Goal: Information Seeking & Learning: Understand process/instructions

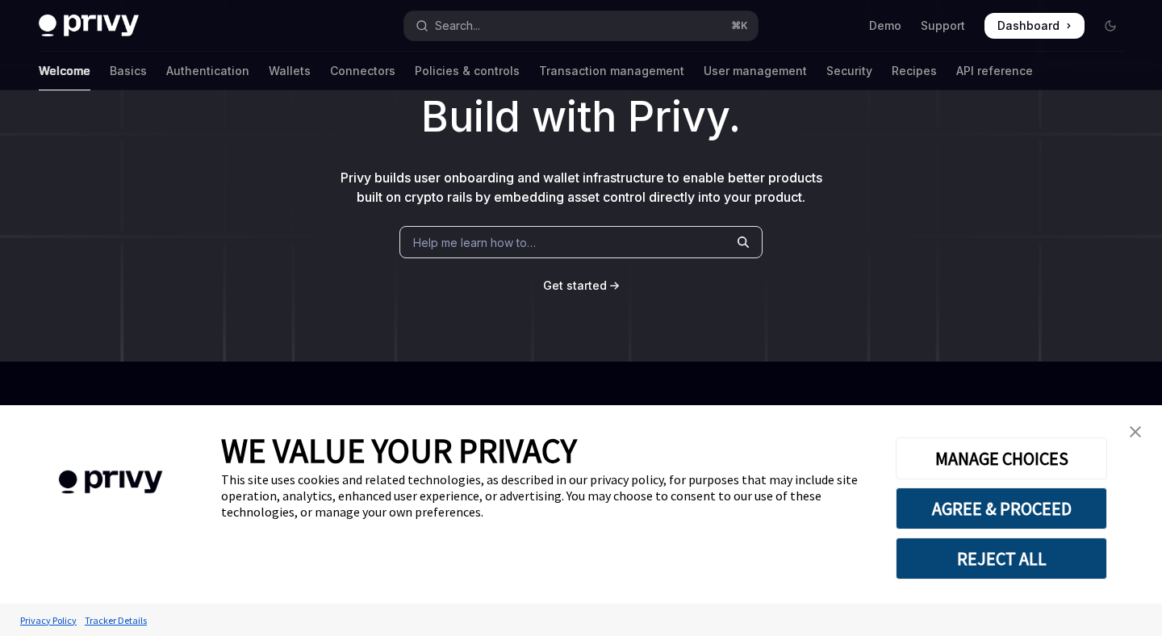
click at [995, 523] on button "AGREE & PROCEED" at bounding box center [1001, 508] width 211 height 42
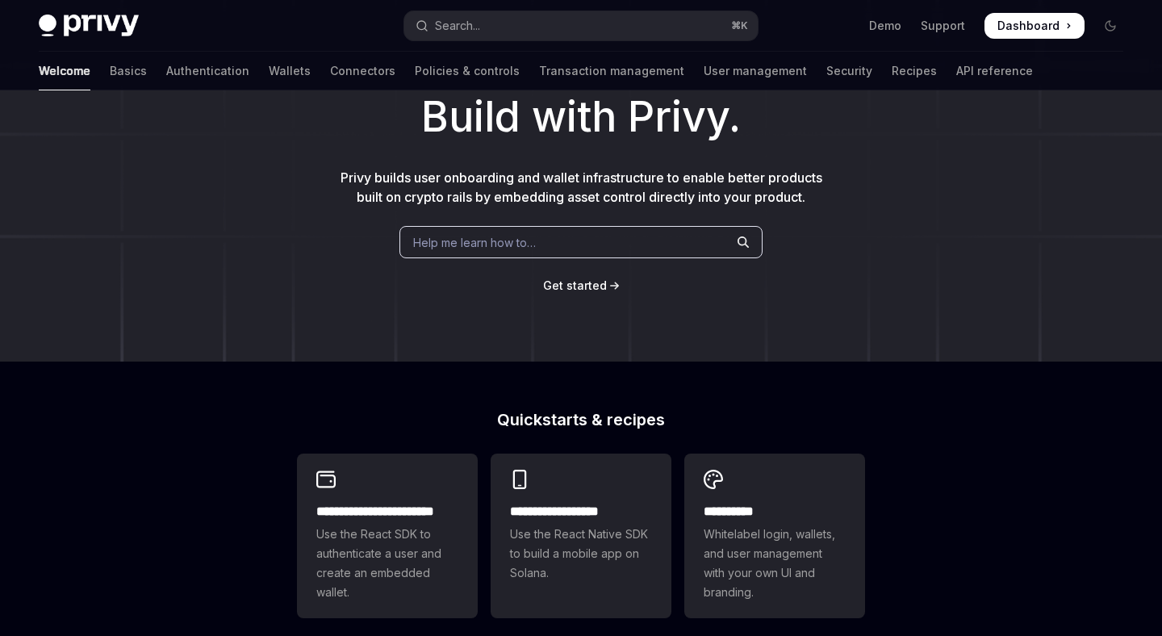
scroll to position [196, 0]
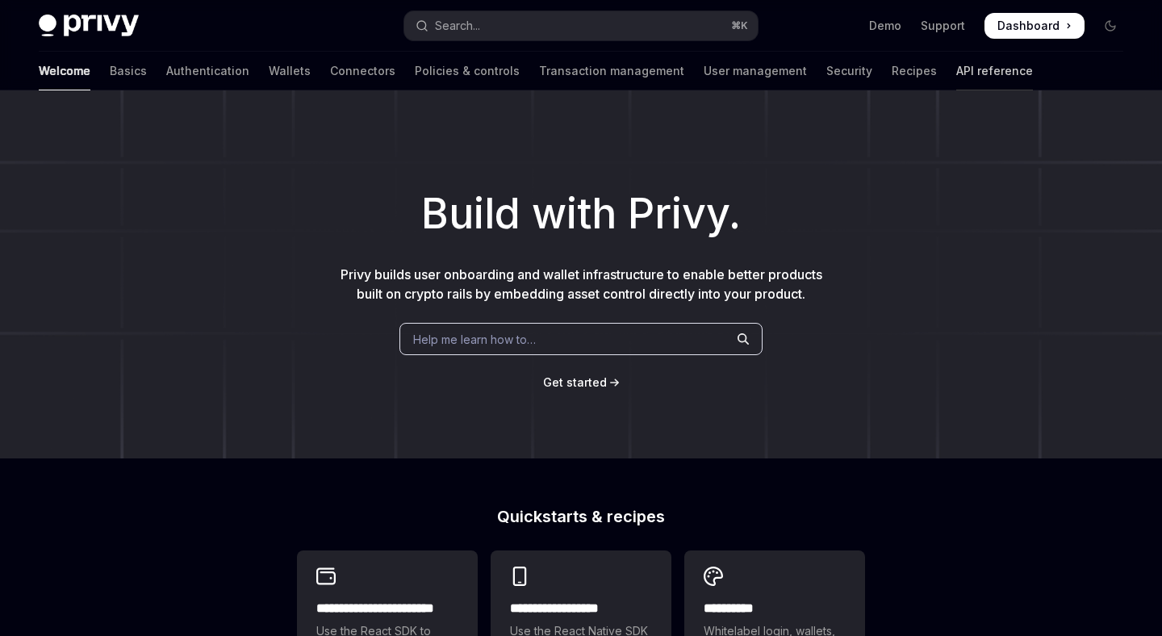
click at [956, 64] on link "API reference" at bounding box center [994, 71] width 77 height 39
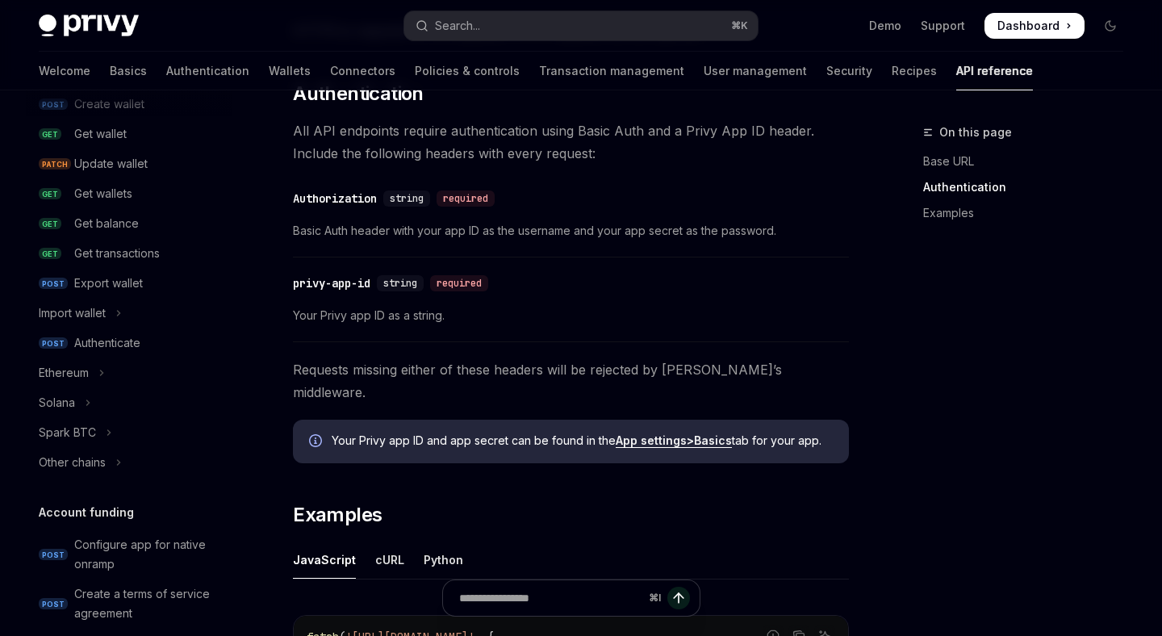
scroll to position [190, 0]
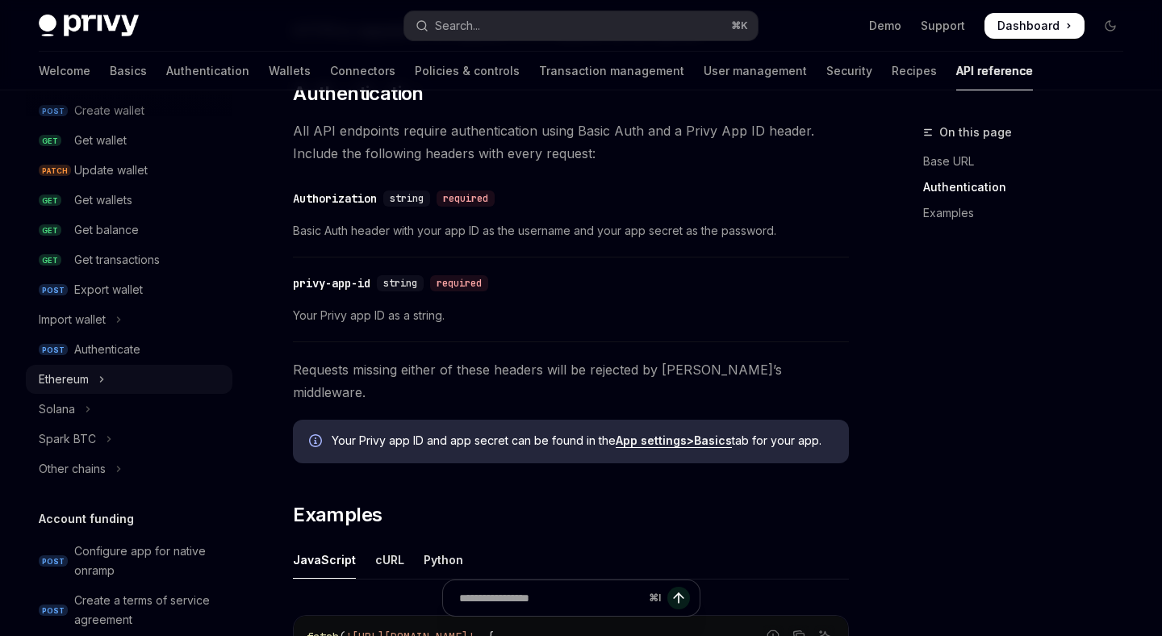
click at [102, 383] on icon "Toggle Ethereum section" at bounding box center [101, 378] width 6 height 19
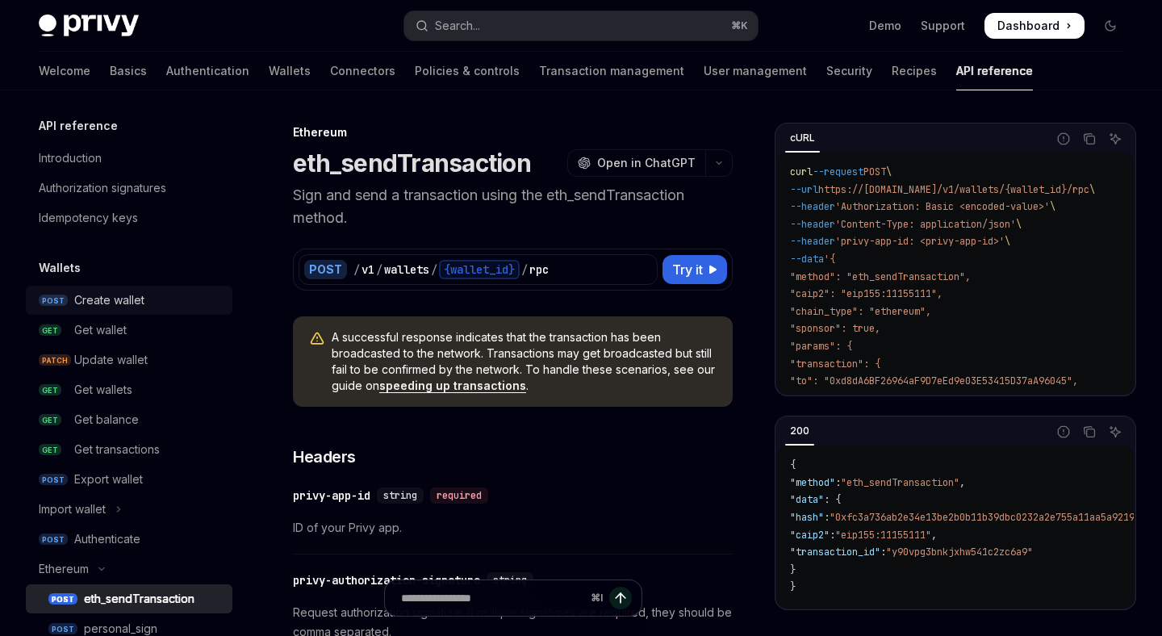
click at [136, 311] on link "POST Create wallet" at bounding box center [129, 300] width 207 height 29
type textarea "*"
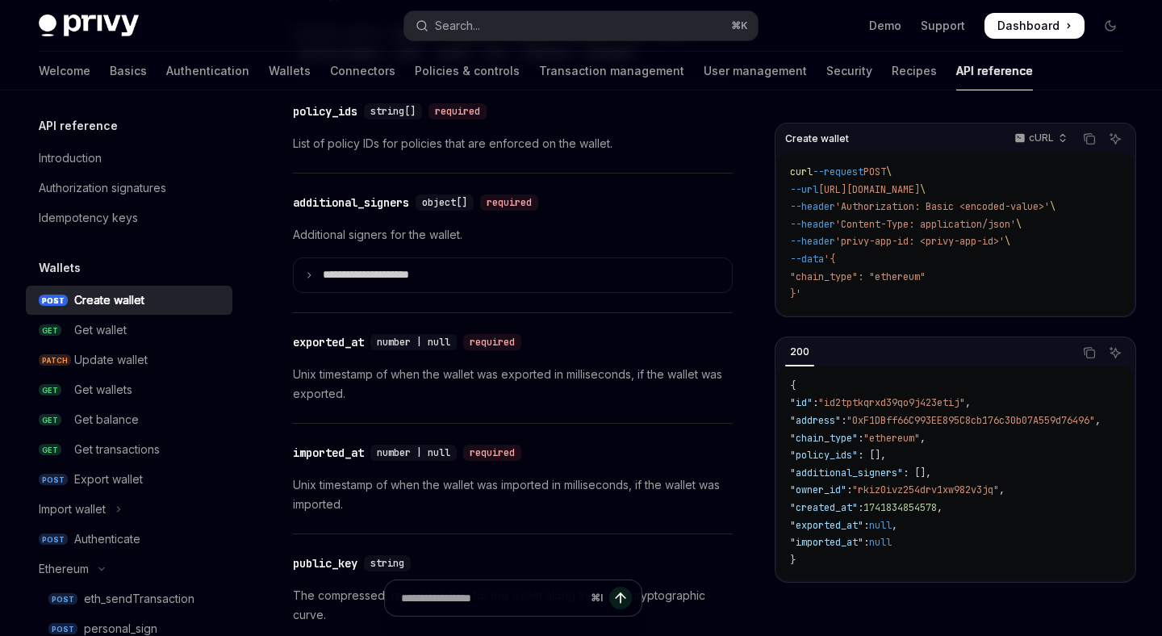
scroll to position [2365, 0]
